Goal: Task Accomplishment & Management: Complete application form

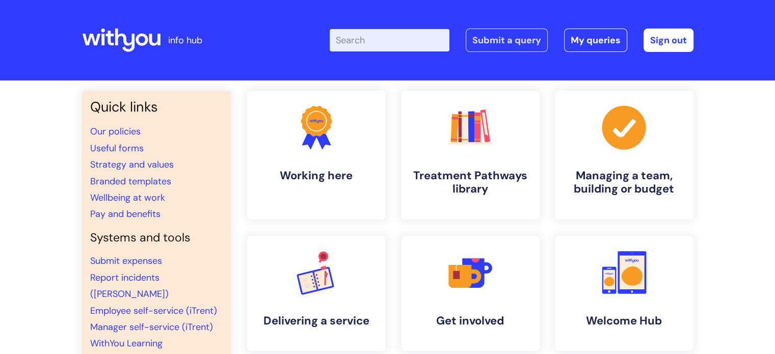
click at [495, 35] on link "Submit a query" at bounding box center [507, 40] width 82 height 23
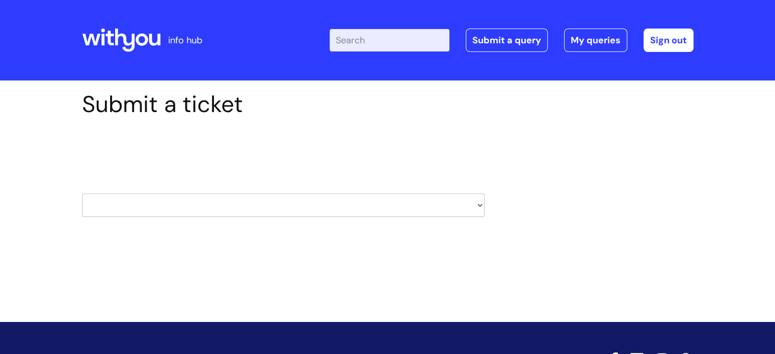
click at [291, 206] on select "HR / People IT and Support Clinical Drug Alerts Finance Accounts Data Support T…" at bounding box center [283, 205] width 403 height 23
select select "it_and_support"
click at [82, 194] on select "HR / People IT and Support Clinical Drug Alerts Finance Accounts Data Support T…" at bounding box center [283, 205] width 403 height 23
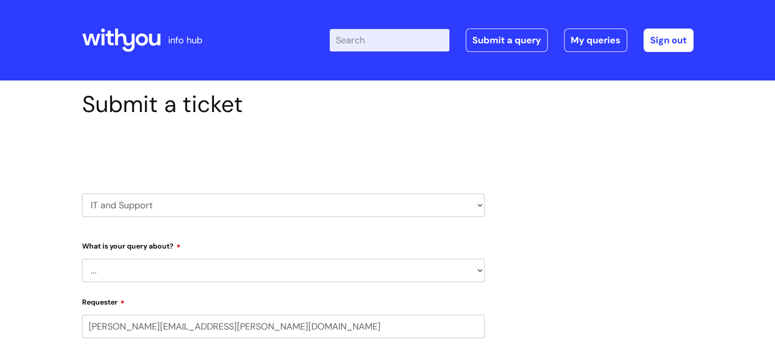
select select "80004286540"
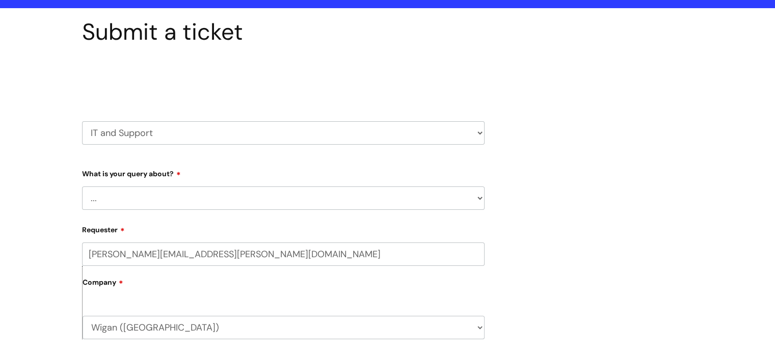
scroll to position [153, 0]
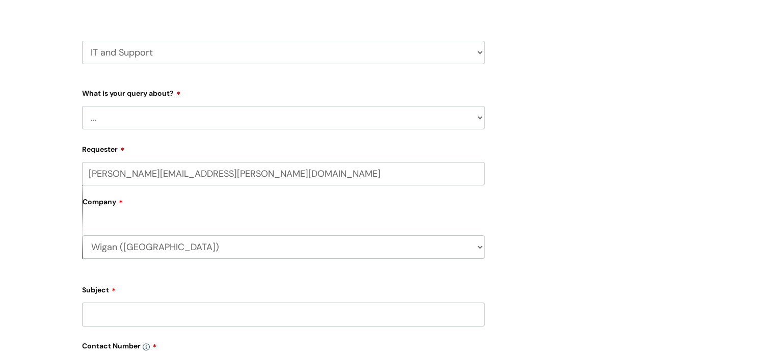
click at [244, 118] on select "... Mobile Phone Reset & MFA Accounts, Starters and Leavers IT Hardware issue I…" at bounding box center [283, 117] width 403 height 23
select select "Accounts, Starters and Leavers"
click at [82, 106] on select "... Mobile Phone Reset & MFA Accounts, Starters and Leavers IT Hardware issue I…" at bounding box center [283, 117] width 403 height 23
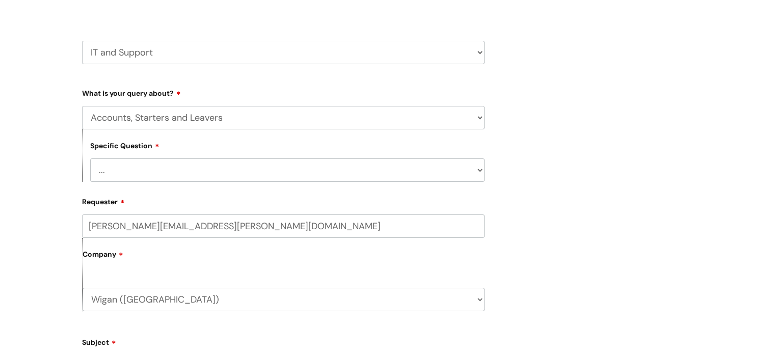
click at [200, 171] on select "... I have a new starter I have a leaver I need to make a change to an account …" at bounding box center [287, 169] width 394 height 23
select select "I have a leaver"
click at [90, 158] on select "... I have a new starter I have a leaver I need to make a change to an account …" at bounding box center [287, 169] width 394 height 23
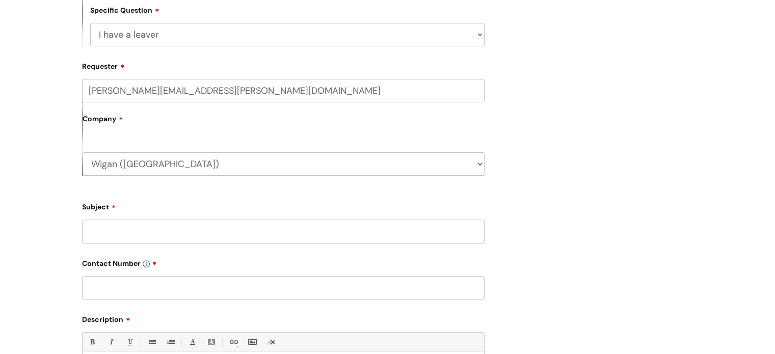
scroll to position [306, 0]
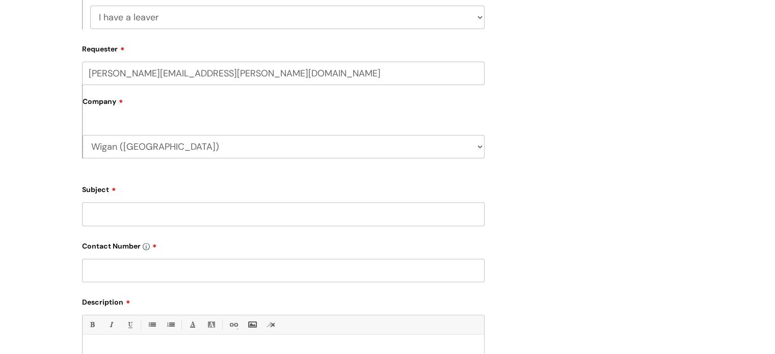
click at [184, 220] on input "Subject" at bounding box center [283, 213] width 403 height 23
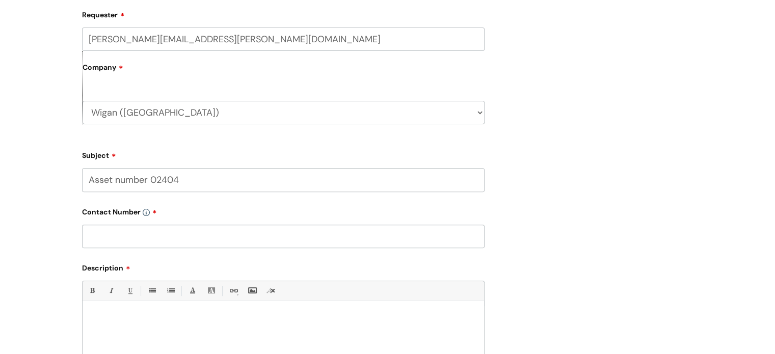
scroll to position [357, 0]
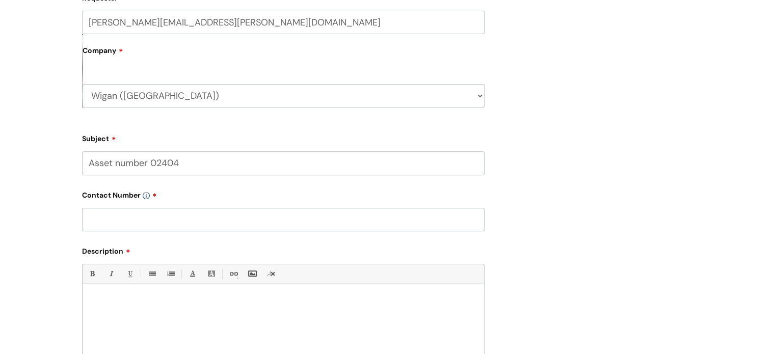
type input "Asset number 02404"
click at [161, 213] on input "text" at bounding box center [283, 219] width 403 height 23
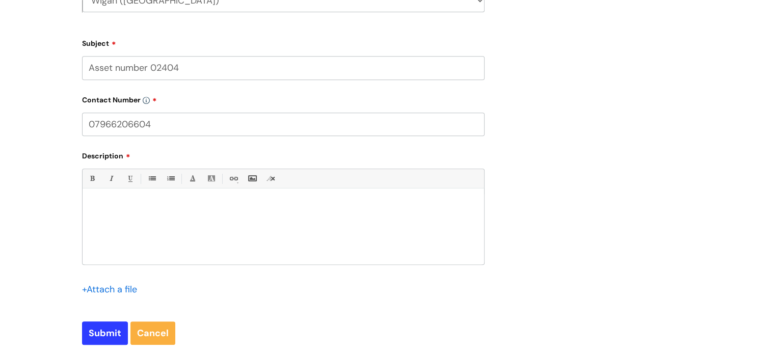
scroll to position [459, 0]
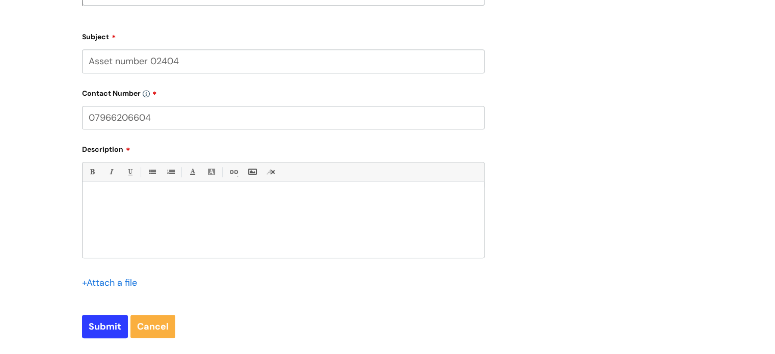
type input "07966206604"
click at [127, 222] on div at bounding box center [283, 222] width 401 height 70
click at [342, 197] on p "HI, can you let me know if you received back Chromebook asset number 02404" at bounding box center [283, 199] width 386 height 9
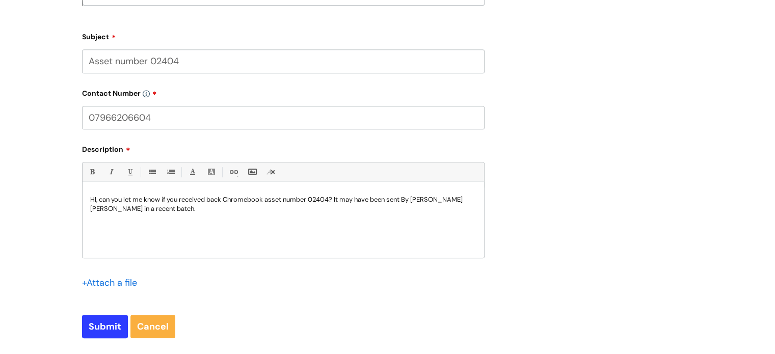
click at [138, 214] on div "HI, can you let me know if you received back Chromebook asset number 02404? It …" at bounding box center [283, 222] width 401 height 70
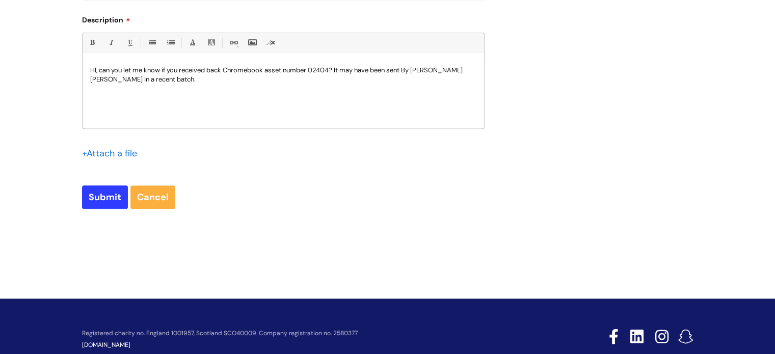
scroll to position [611, 0]
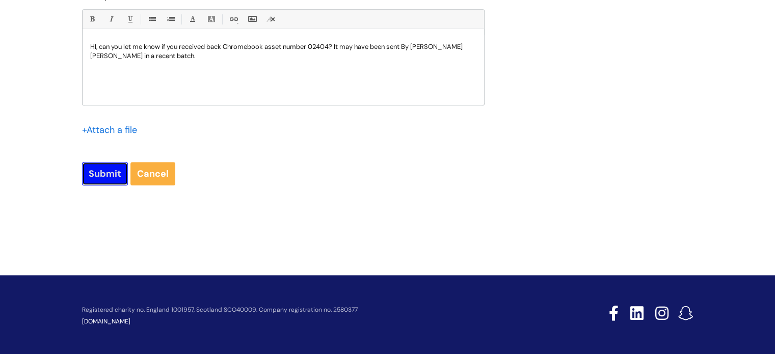
click at [107, 171] on input "Submit" at bounding box center [105, 173] width 46 height 23
type input "Please Wait..."
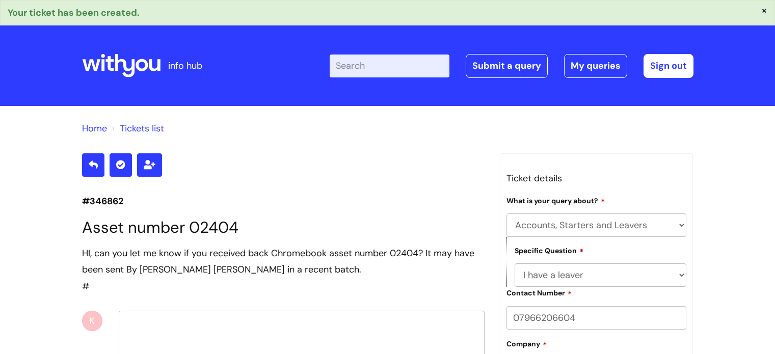
select select "Accounts, Starters and Leavers"
select select "I have a leaver"
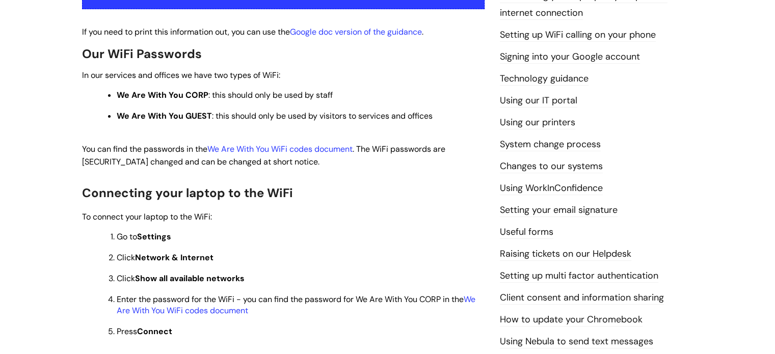
scroll to position [255, 0]
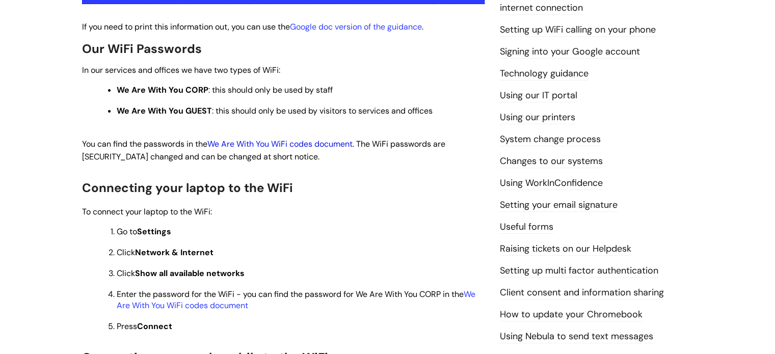
click at [305, 148] on link "We Are With You WiFi codes document" at bounding box center [279, 144] width 145 height 11
